Goal: Task Accomplishment & Management: Manage account settings

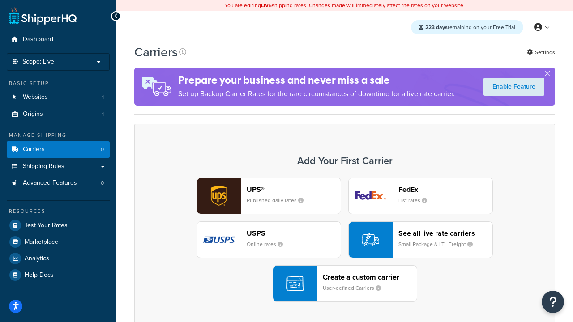
click at [344, 240] on div "UPS® Published daily rates FedEx List rates USPS Online rates See all live rate…" at bounding box center [345, 240] width 402 height 124
click at [445, 189] on header "FedEx" at bounding box center [445, 189] width 94 height 8
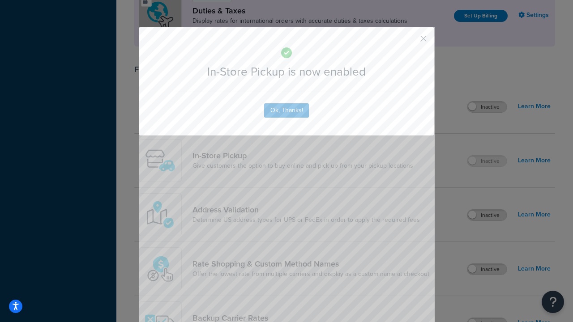
click at [410, 42] on button "button" at bounding box center [410, 42] width 2 height 2
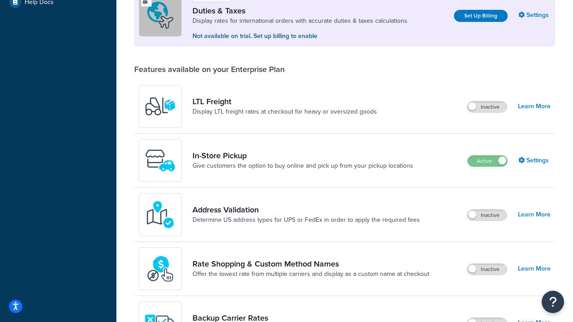
scroll to position [273, 0]
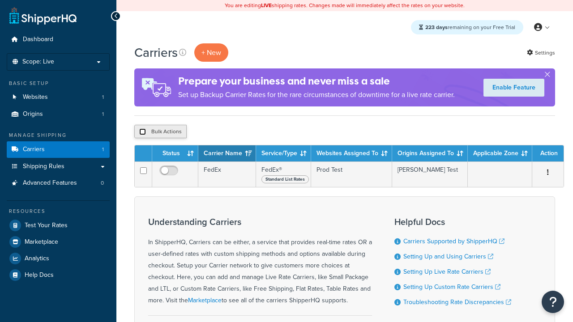
click at [142, 132] on input "checkbox" at bounding box center [142, 131] width 7 height 7
checkbox input "true"
click at [0, 0] on button "Delete" at bounding box center [0, 0] width 0 height 0
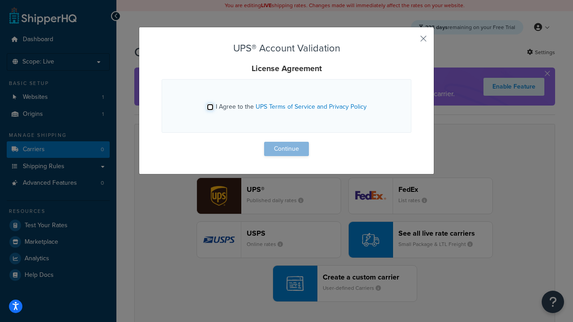
click at [210, 107] on input "I Agree to the UPS Terms of Service and Privacy Policy" at bounding box center [210, 107] width 7 height 7
checkbox input "true"
click at [286, 149] on button "Continue" at bounding box center [286, 149] width 45 height 14
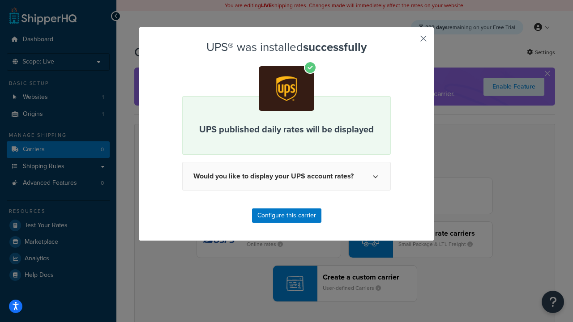
click at [410, 42] on button "button" at bounding box center [410, 42] width 2 height 2
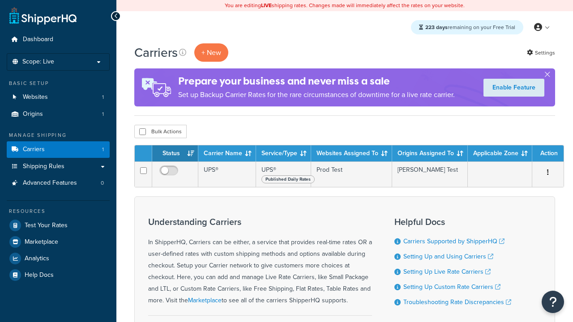
click at [175, 154] on th "Status" at bounding box center [175, 153] width 46 height 16
click at [227, 154] on th "Carrier Name" at bounding box center [227, 153] width 58 height 16
click at [283, 154] on th "Service/Type" at bounding box center [283, 153] width 55 height 16
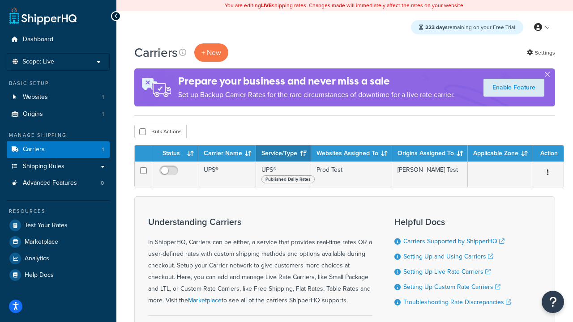
click at [351, 154] on th "Websites Assigned To" at bounding box center [351, 153] width 81 height 16
click at [429, 154] on th "Origins Assigned To" at bounding box center [430, 153] width 76 height 16
click at [500, 154] on th "Applicable Zone" at bounding box center [499, 153] width 64 height 16
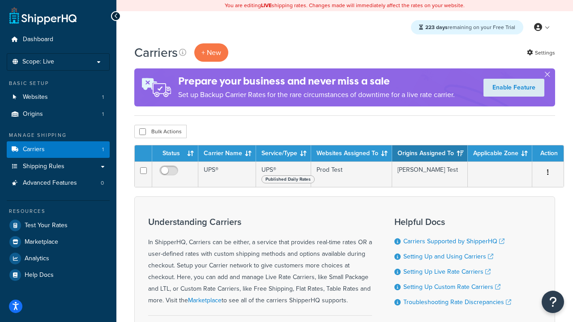
click at [500, 154] on th "Applicable Zone" at bounding box center [499, 153] width 64 height 16
click at [547, 154] on th "Action" at bounding box center [547, 153] width 31 height 16
click at [182, 52] on icon at bounding box center [182, 52] width 7 height 7
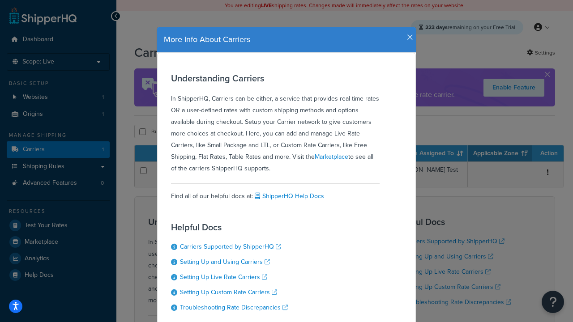
click at [407, 34] on icon "button" at bounding box center [410, 38] width 6 height 8
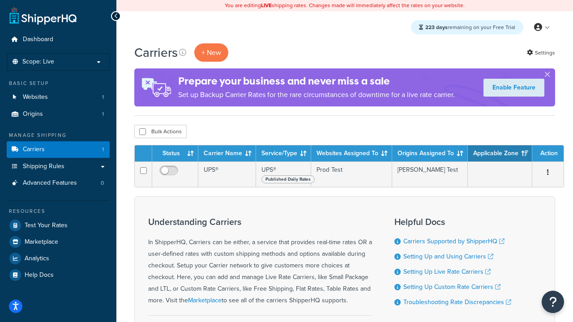
scroll to position [94, 0]
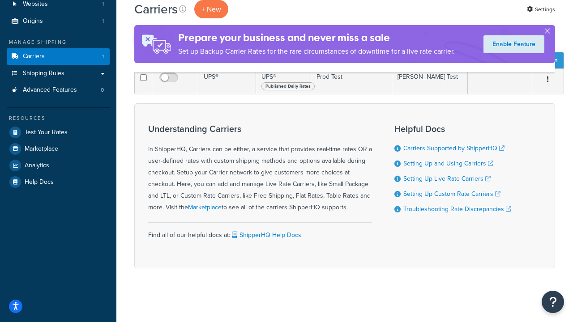
click at [142, 42] on input "checkbox" at bounding box center [142, 38] width 7 height 7
checkbox input "true"
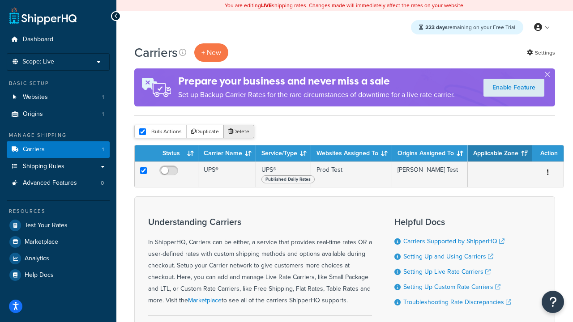
click at [241, 132] on button "Delete" at bounding box center [238, 131] width 31 height 13
